Goal: Ask a question

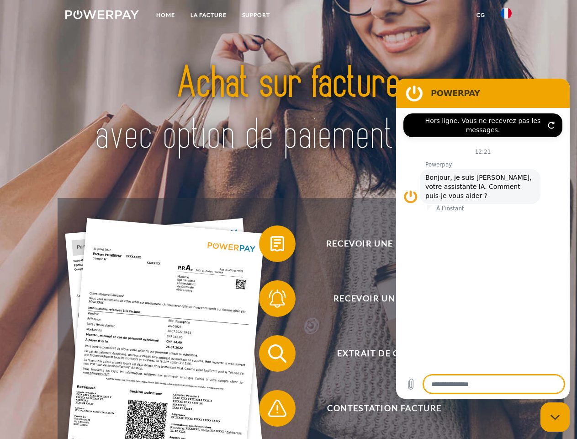
click at [102, 16] on img at bounding box center [102, 14] width 74 height 9
click at [507, 16] on img at bounding box center [506, 13] width 11 height 11
click at [481, 15] on link "CG" at bounding box center [481, 15] width 24 height 16
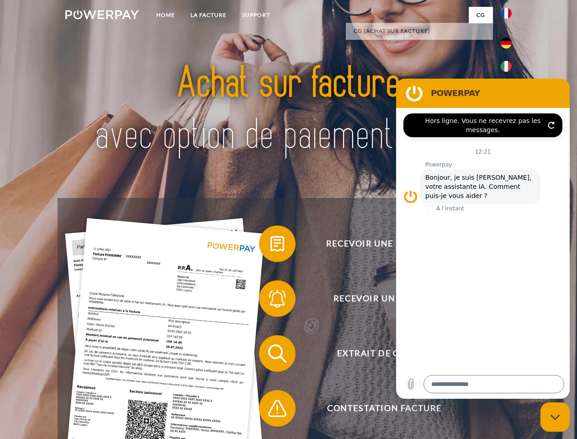
click at [271, 246] on span at bounding box center [264, 244] width 46 height 46
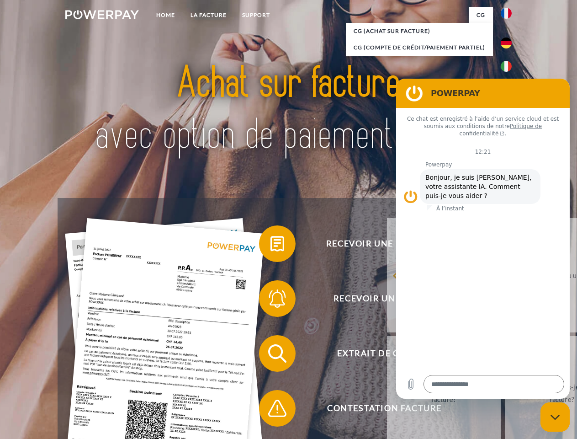
click at [271, 300] on div "Recevoir une facture ? Recevoir un rappel? Extrait de compte retour" at bounding box center [289, 381] width 462 height 366
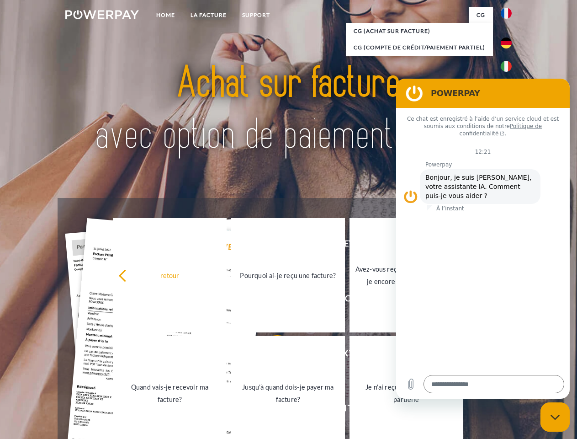
click at [271, 355] on link "Jusqu'à quand dois-je payer ma facture?" at bounding box center [288, 393] width 114 height 114
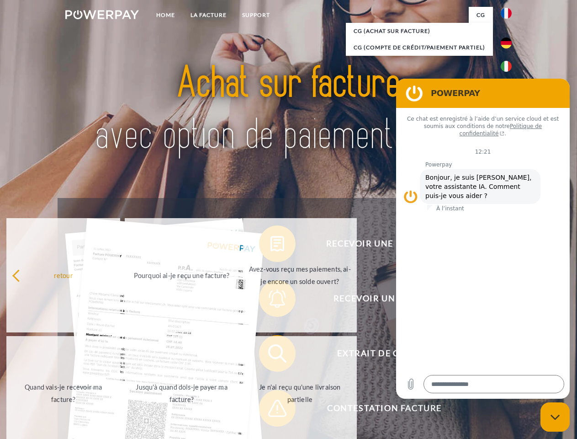
click at [271, 410] on span at bounding box center [264, 408] width 46 height 46
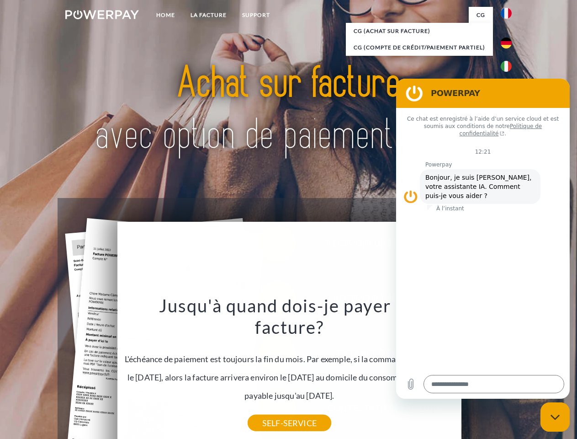
click at [556, 417] on icon "Fermer la fenêtre de messagerie" at bounding box center [556, 417] width 10 height 6
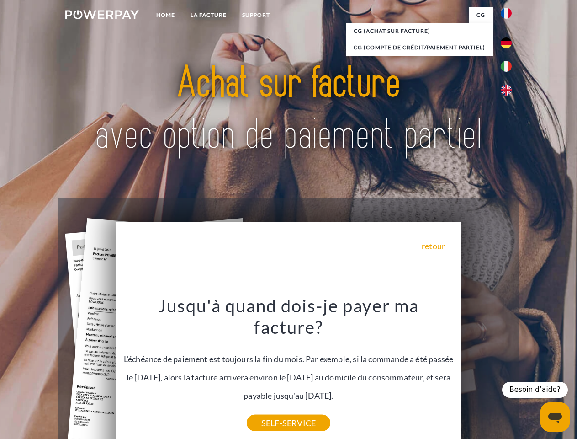
type textarea "*"
